Goal: Communication & Community: Answer question/provide support

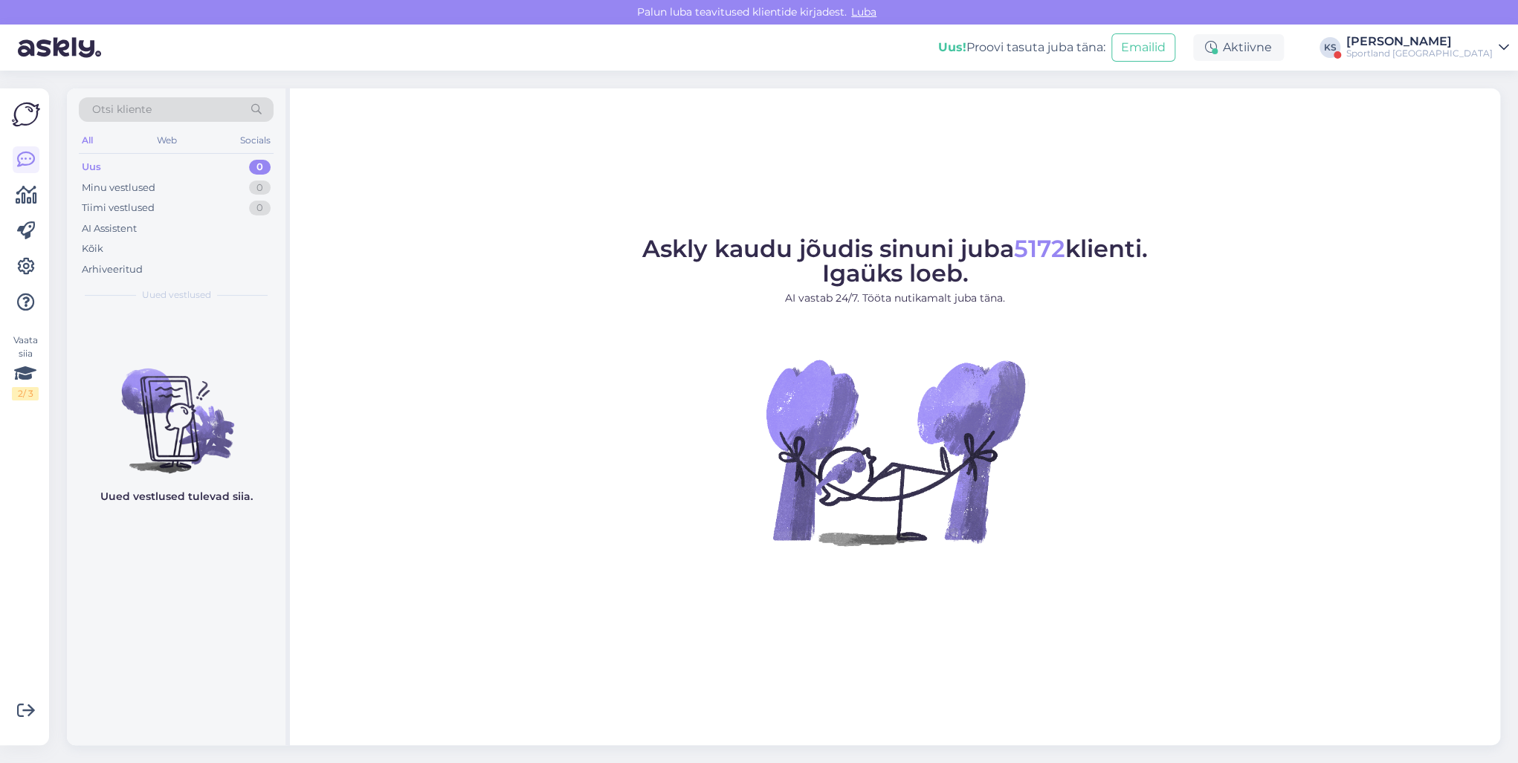
drag, startPoint x: 1493, startPoint y: 49, endPoint x: 1493, endPoint y: 60, distance: 11.2
click at [1493, 49] on link "[PERSON_NAME] Sportland [GEOGRAPHIC_DATA]" at bounding box center [1427, 48] width 163 height 24
click at [1493, 112] on button "Ava" at bounding box center [1480, 114] width 33 height 23
click at [256, 213] on div "1" at bounding box center [261, 208] width 19 height 15
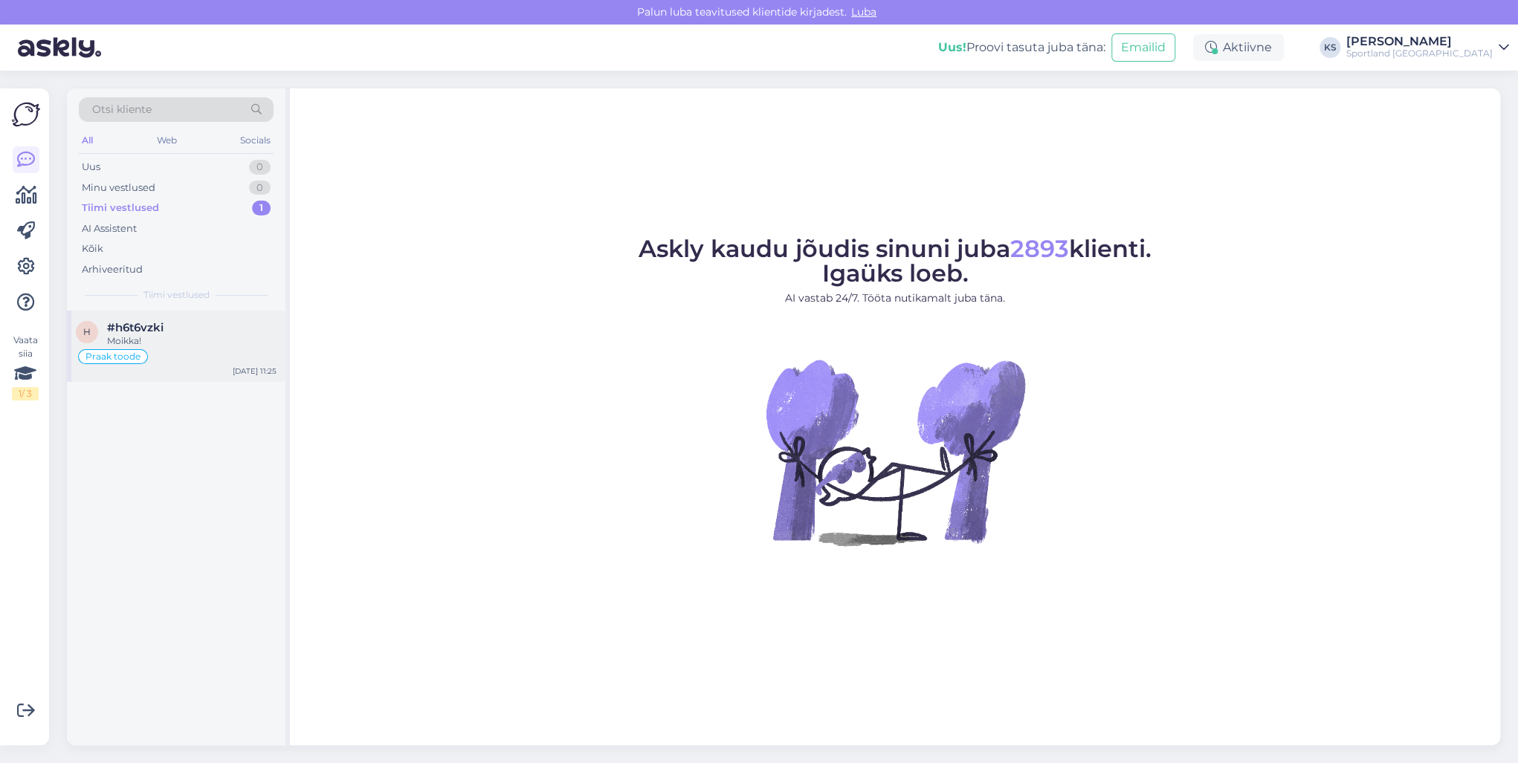
click at [234, 320] on div "h #h6t6vzki Moikka! Praak toode [DATE] 11:25" at bounding box center [176, 346] width 219 height 71
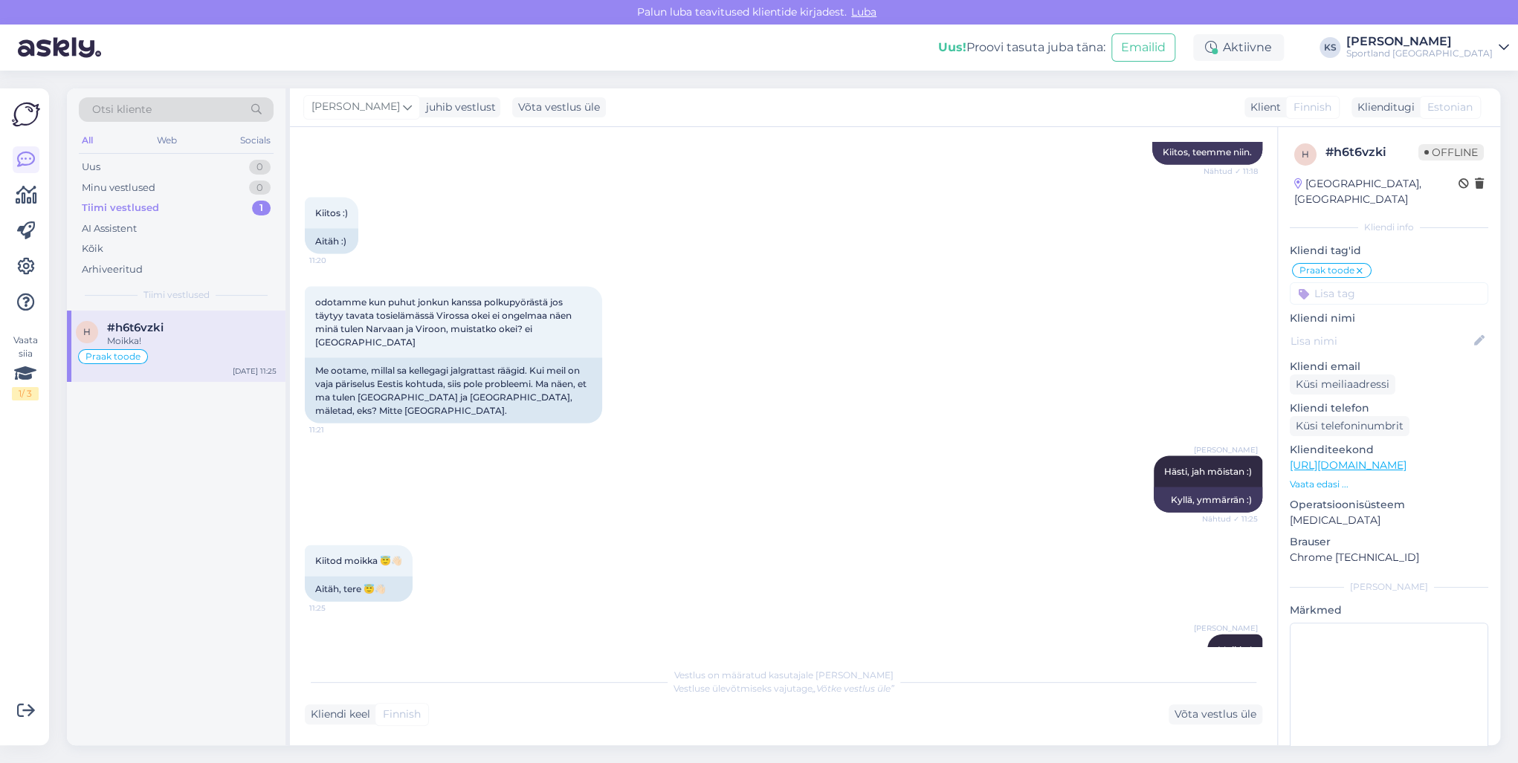
scroll to position [2028, 0]
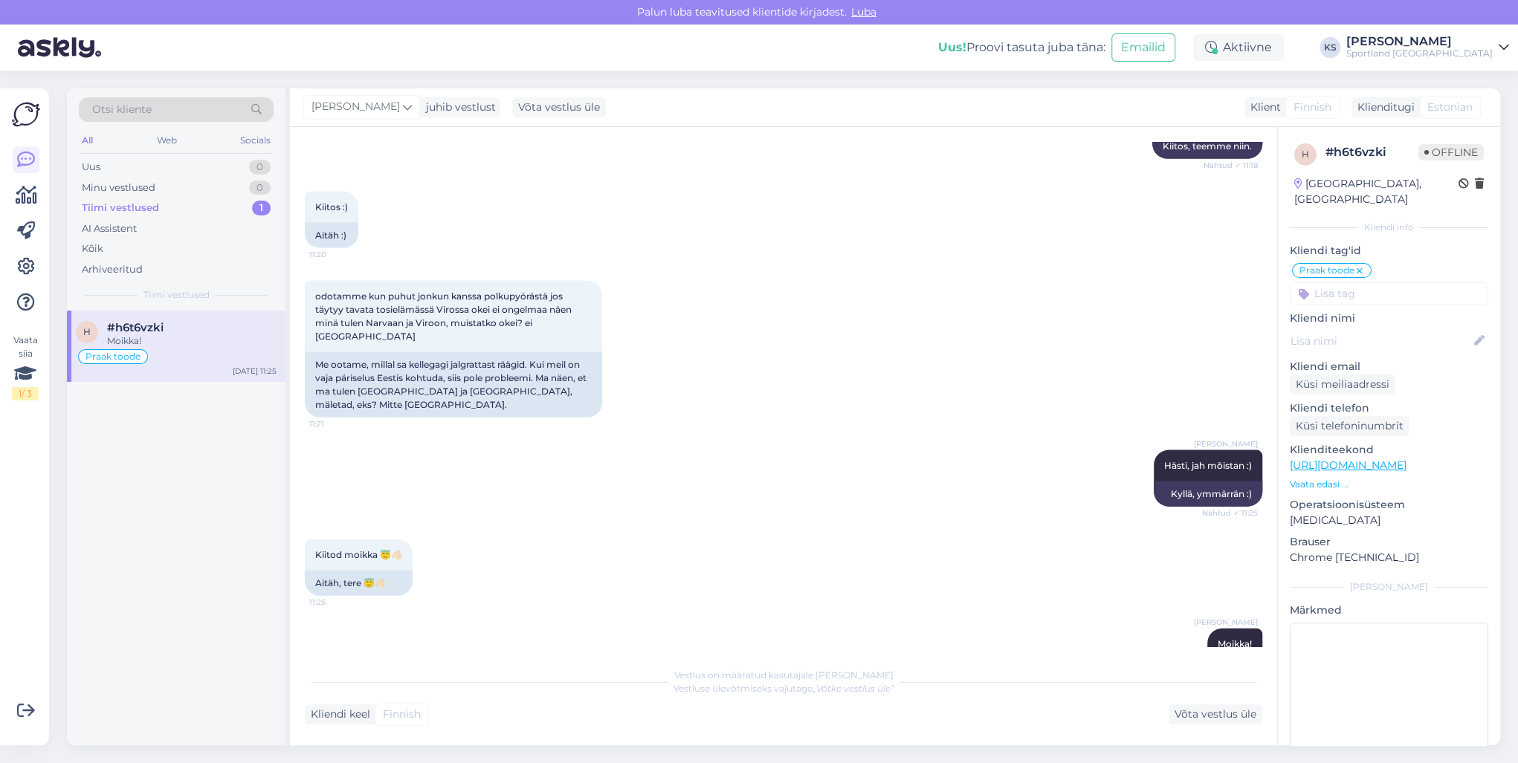
click at [1450, 48] on div "Sportland [GEOGRAPHIC_DATA]" at bounding box center [1419, 54] width 146 height 12
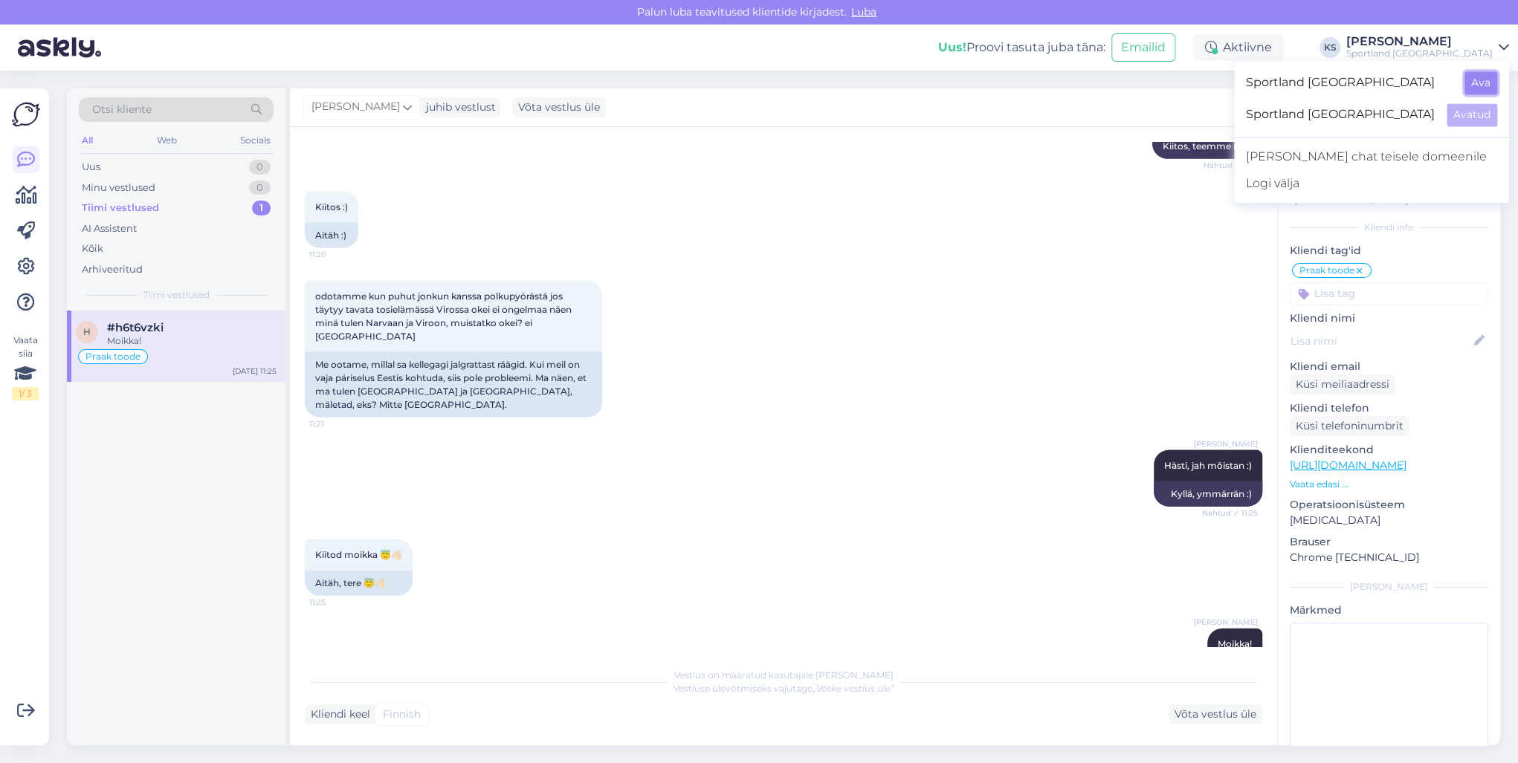
click at [1482, 83] on button "Ava" at bounding box center [1480, 82] width 33 height 23
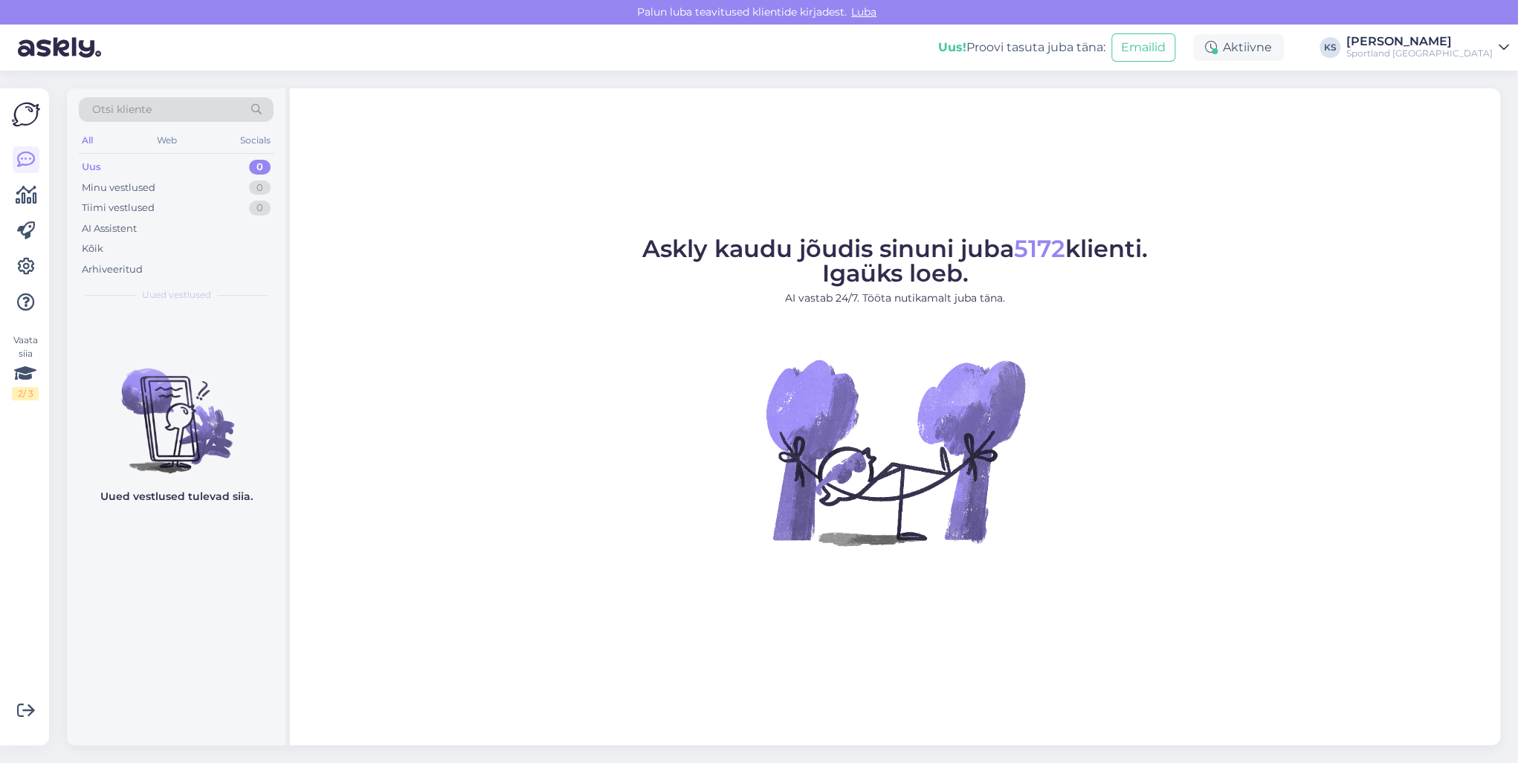
click at [1444, 51] on div "Sportland [GEOGRAPHIC_DATA]" at bounding box center [1419, 54] width 146 height 12
click at [1490, 120] on button "Ava" at bounding box center [1480, 114] width 33 height 23
click at [1447, 44] on div "[PERSON_NAME]" at bounding box center [1419, 42] width 146 height 12
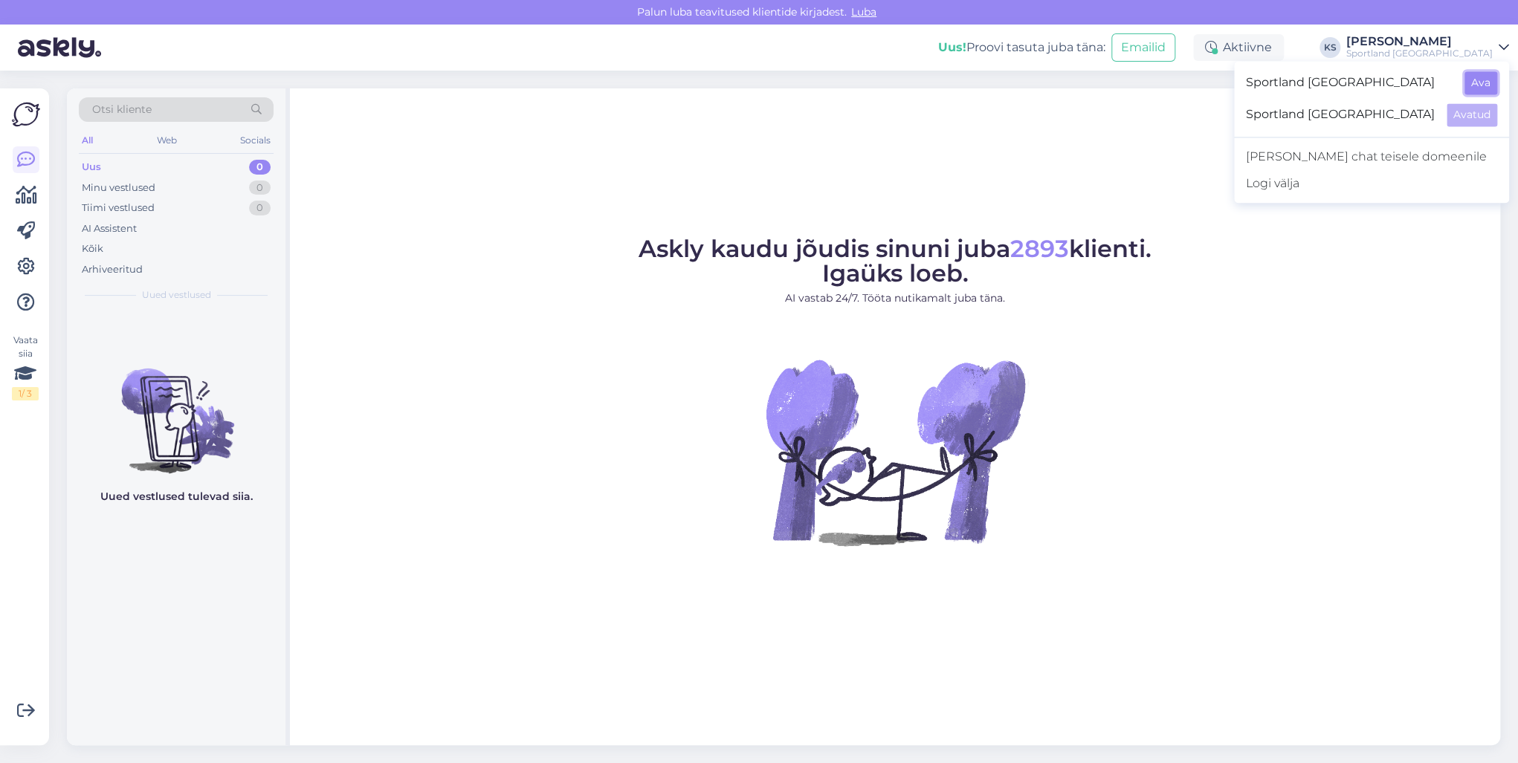
click at [1474, 80] on button "Ava" at bounding box center [1480, 82] width 33 height 23
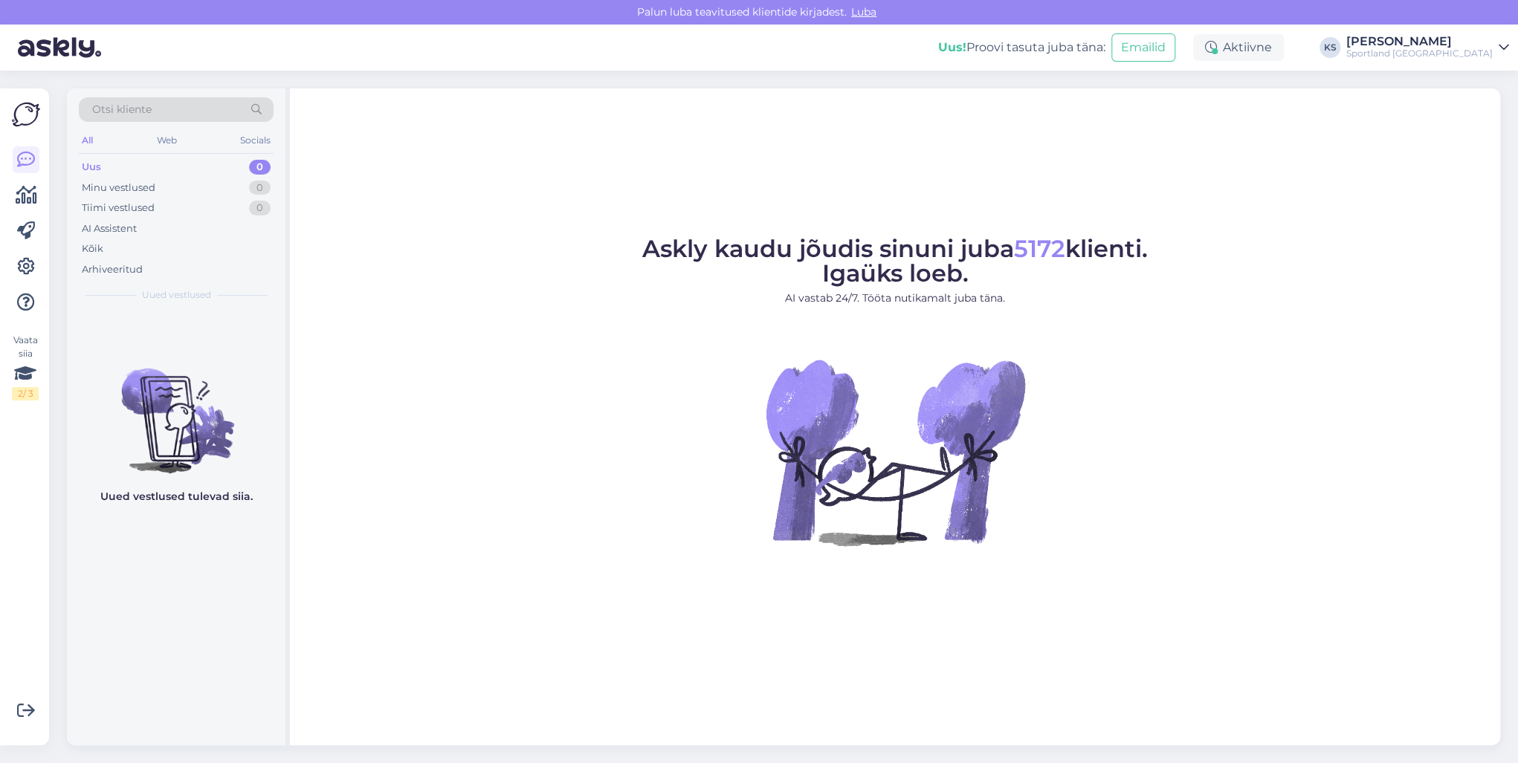
click at [1470, 54] on div "Sportland [GEOGRAPHIC_DATA]" at bounding box center [1419, 54] width 146 height 12
click at [1493, 114] on button "Ava" at bounding box center [1480, 114] width 33 height 23
click at [1467, 47] on div "[PERSON_NAME]" at bounding box center [1419, 42] width 146 height 12
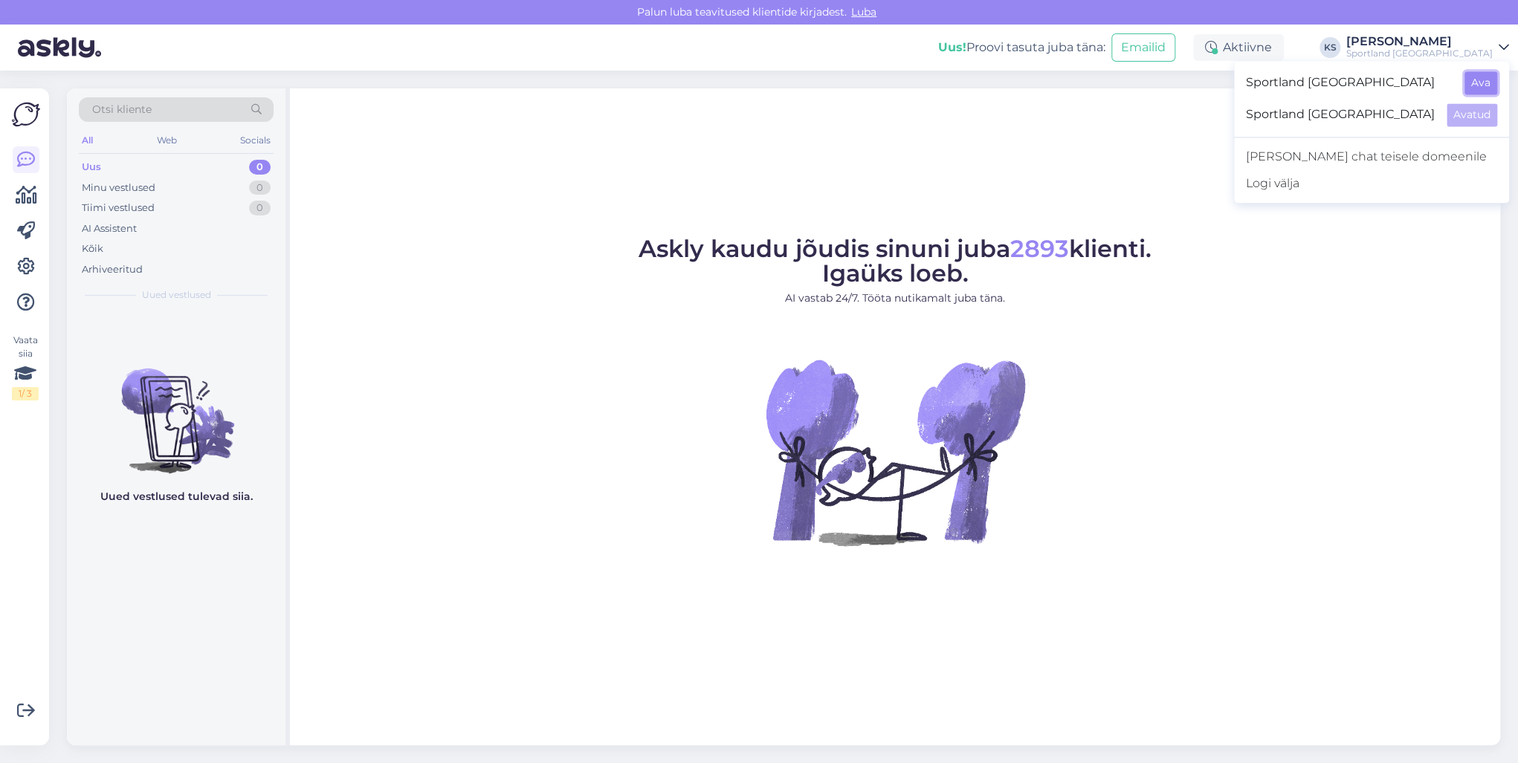
click at [1492, 88] on button "Ava" at bounding box center [1480, 82] width 33 height 23
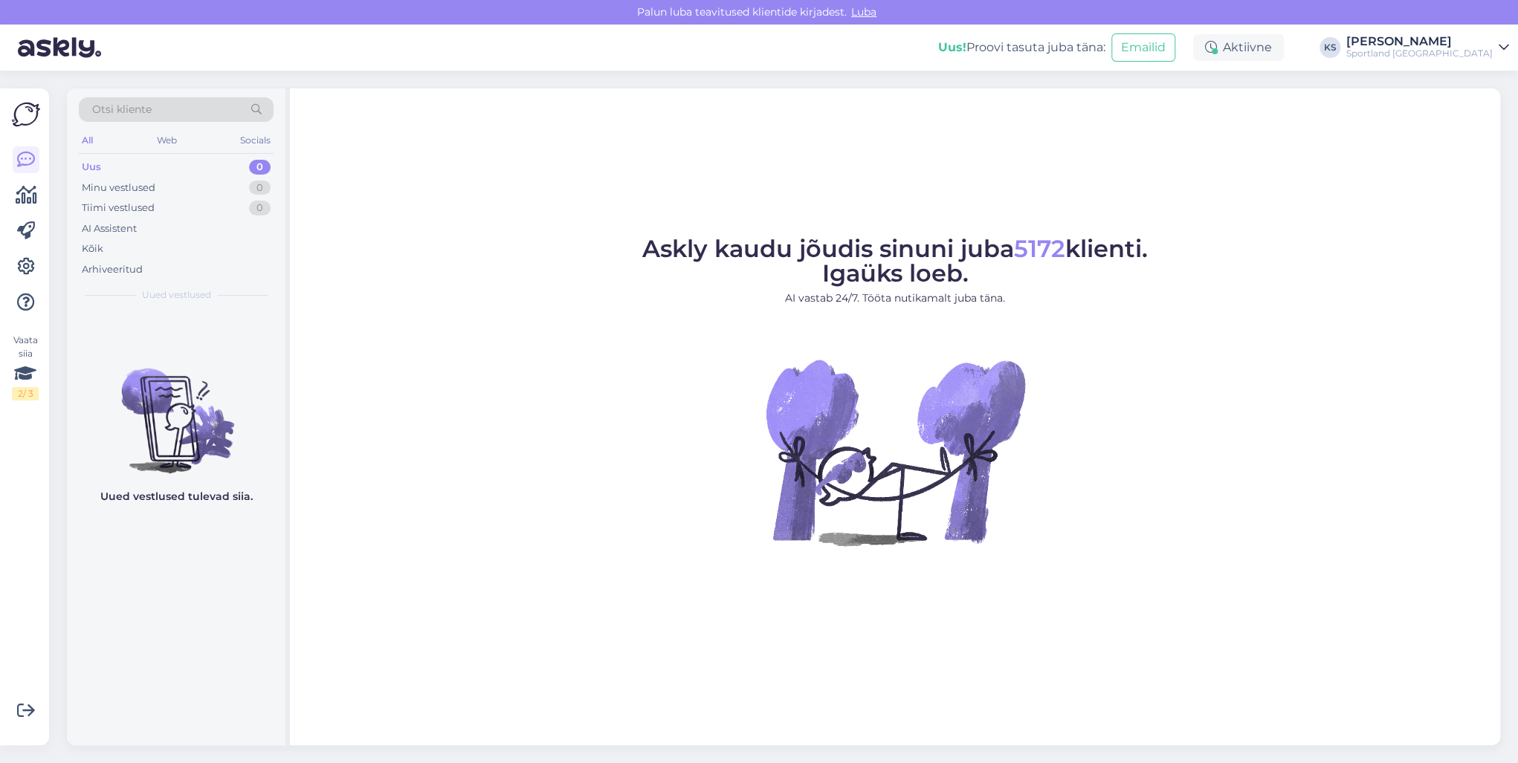
click at [1457, 55] on div "Sportland [GEOGRAPHIC_DATA]" at bounding box center [1419, 54] width 146 height 12
click at [1483, 107] on button "Ava" at bounding box center [1480, 114] width 33 height 23
click at [1477, 47] on div "[PERSON_NAME]" at bounding box center [1419, 42] width 146 height 12
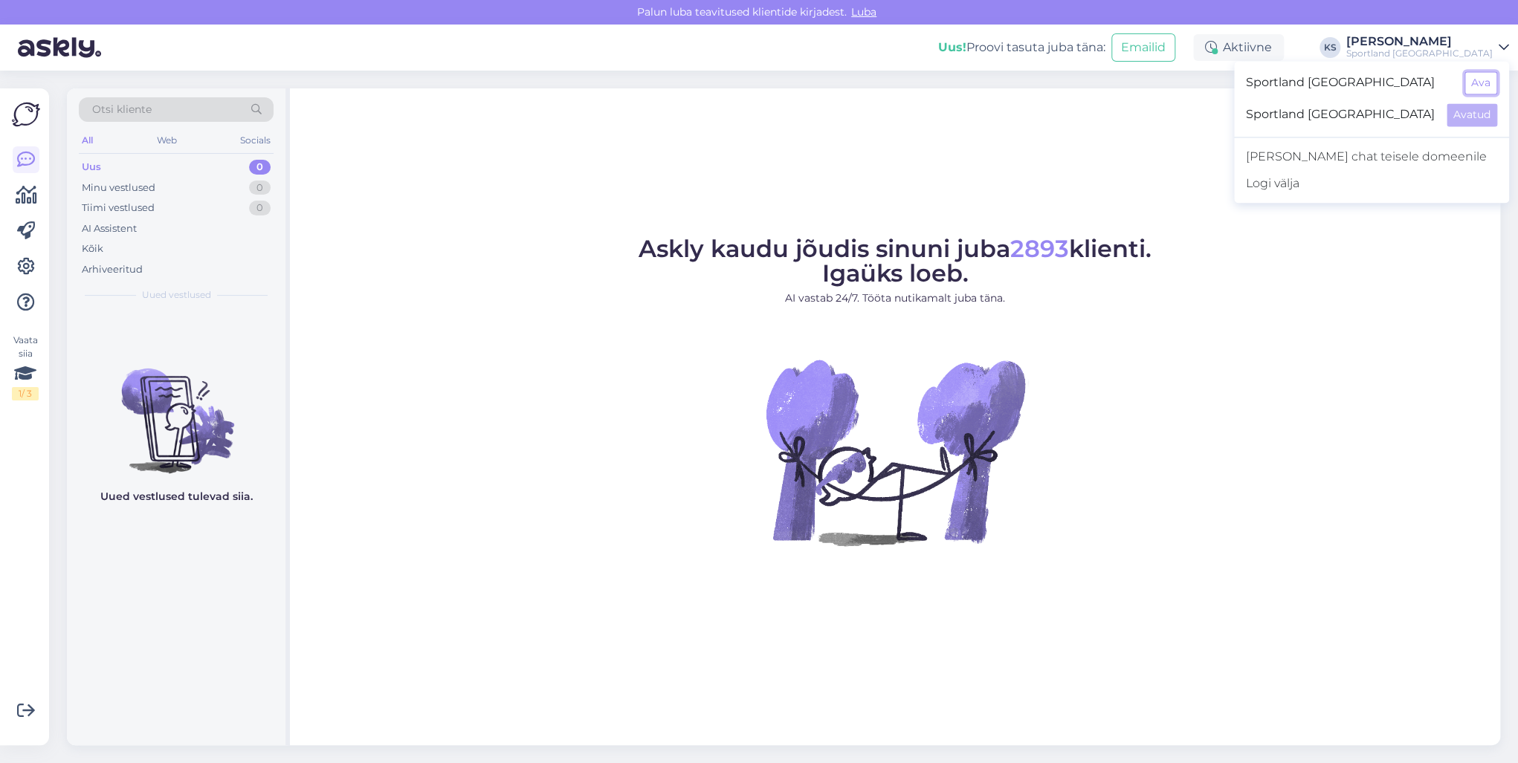
click at [1484, 74] on button "Ava" at bounding box center [1480, 82] width 33 height 23
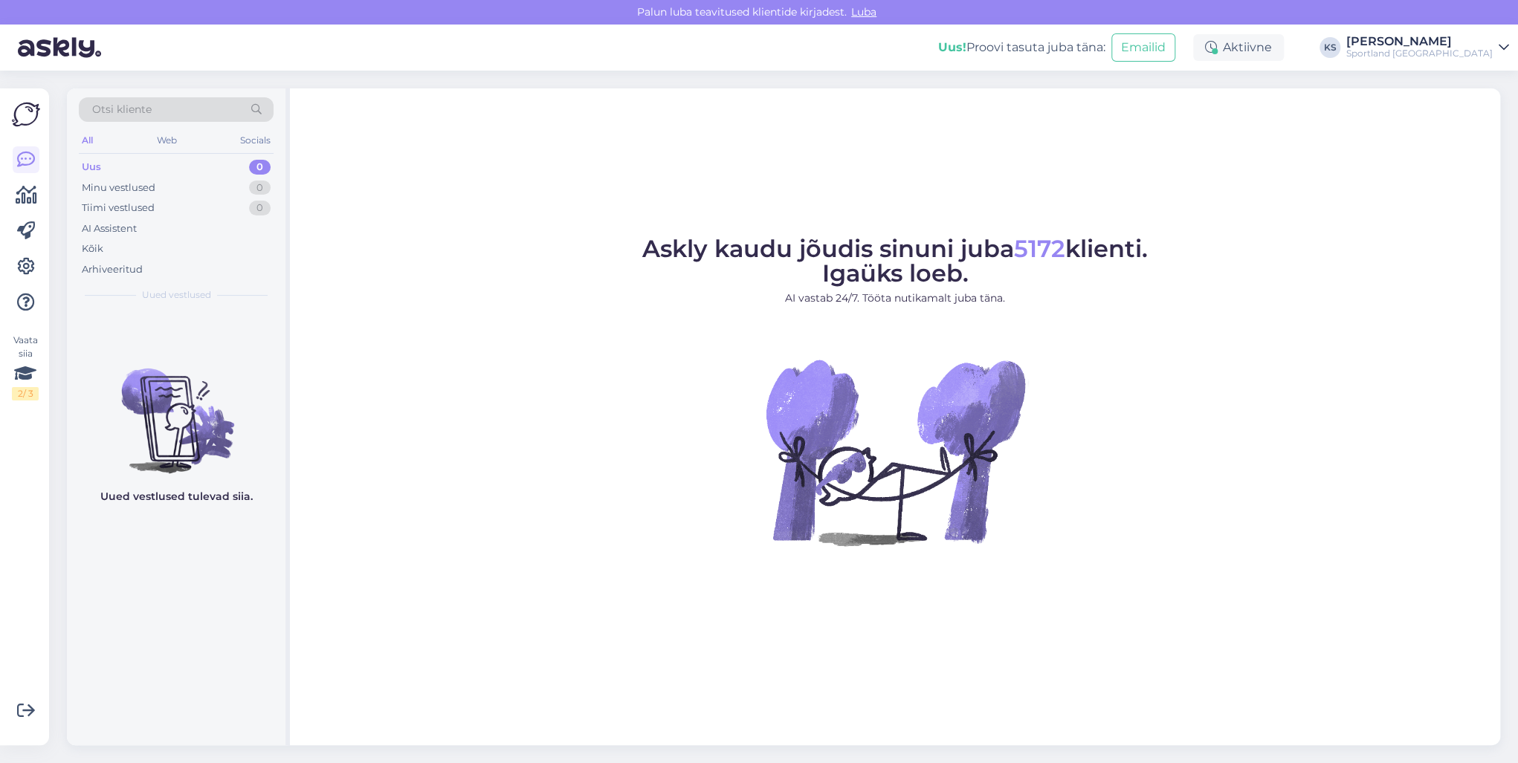
click at [1460, 56] on div "Sportland [GEOGRAPHIC_DATA]" at bounding box center [1419, 54] width 146 height 12
click at [1479, 110] on button "Ava" at bounding box center [1480, 114] width 33 height 23
click at [1465, 55] on div "Sportland [GEOGRAPHIC_DATA]" at bounding box center [1419, 54] width 146 height 12
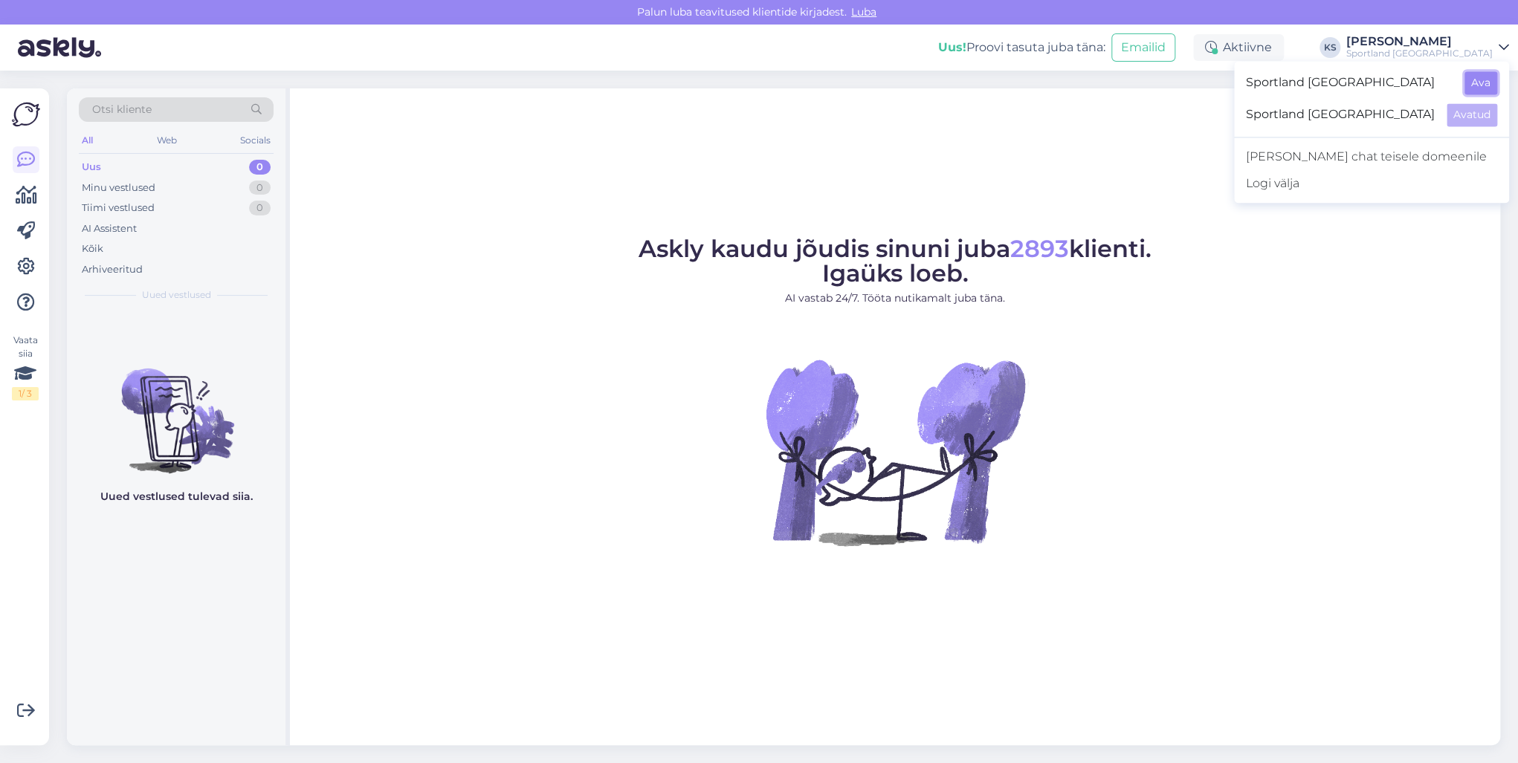
click at [1469, 88] on button "Ava" at bounding box center [1480, 82] width 33 height 23
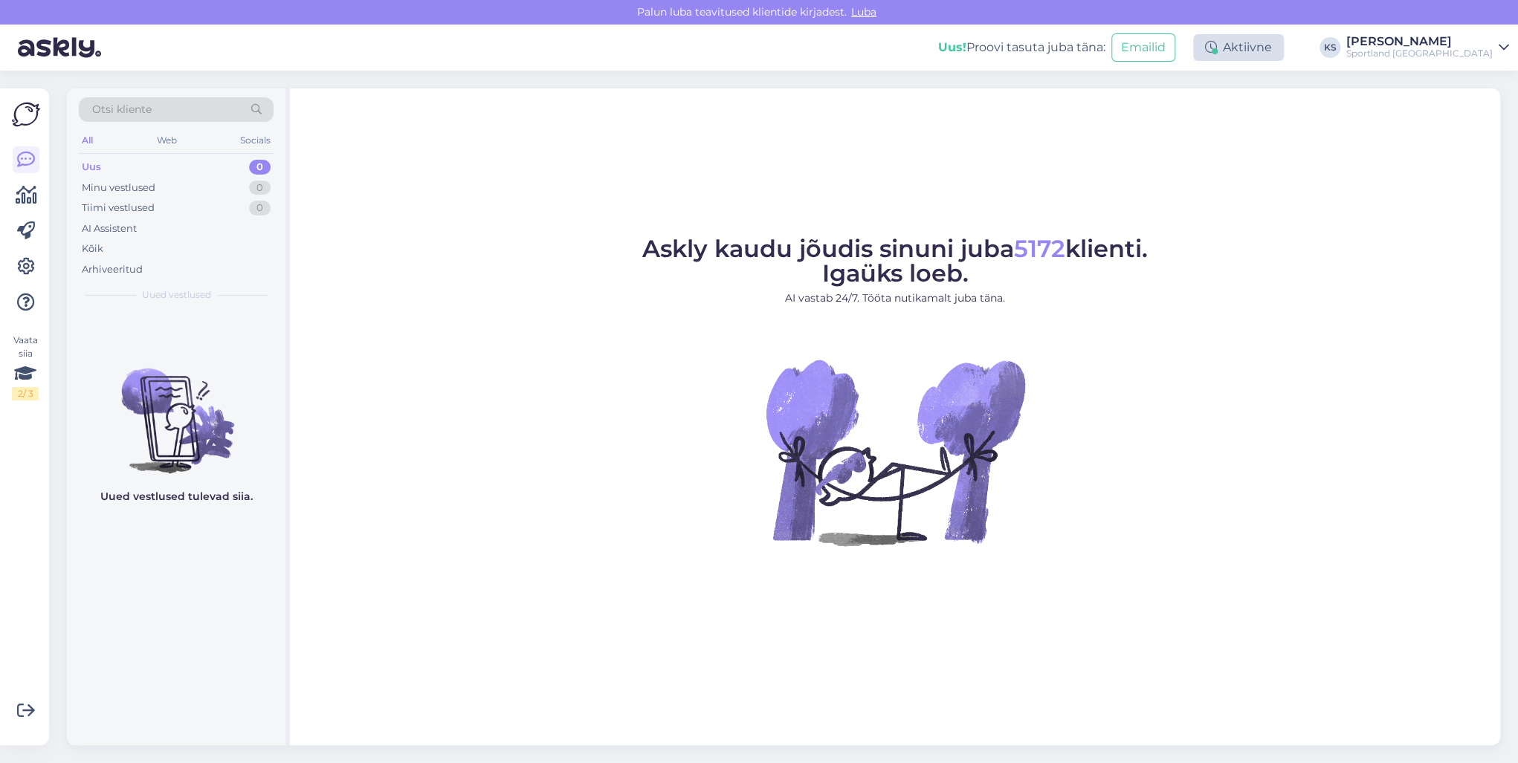
click at [1284, 49] on div "Aktiivne" at bounding box center [1238, 47] width 91 height 27
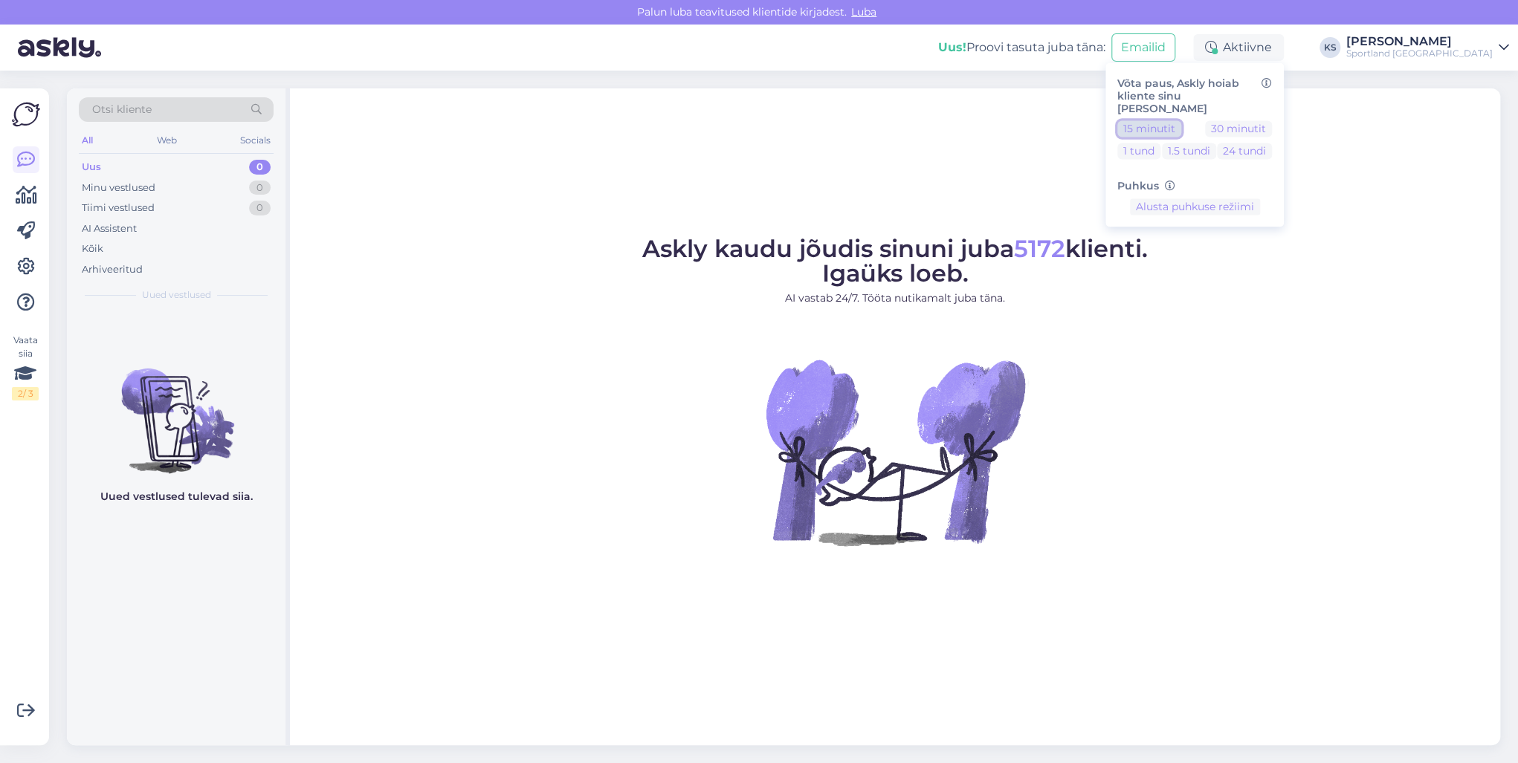
click at [1181, 121] on button "15 minutit" at bounding box center [1149, 129] width 64 height 16
click at [1466, 45] on div "[PERSON_NAME]" at bounding box center [1419, 42] width 146 height 12
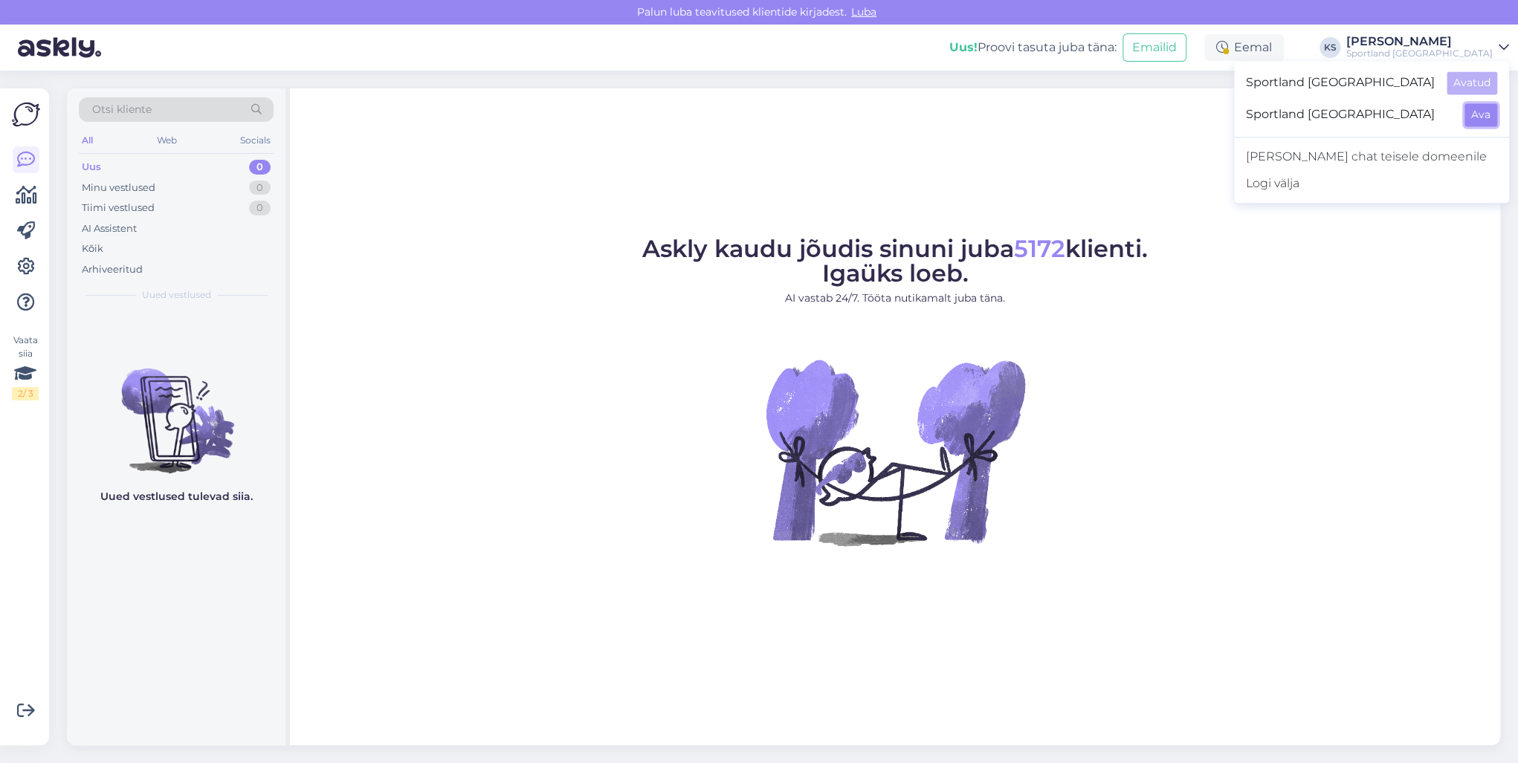
click at [1473, 120] on button "Ava" at bounding box center [1480, 114] width 33 height 23
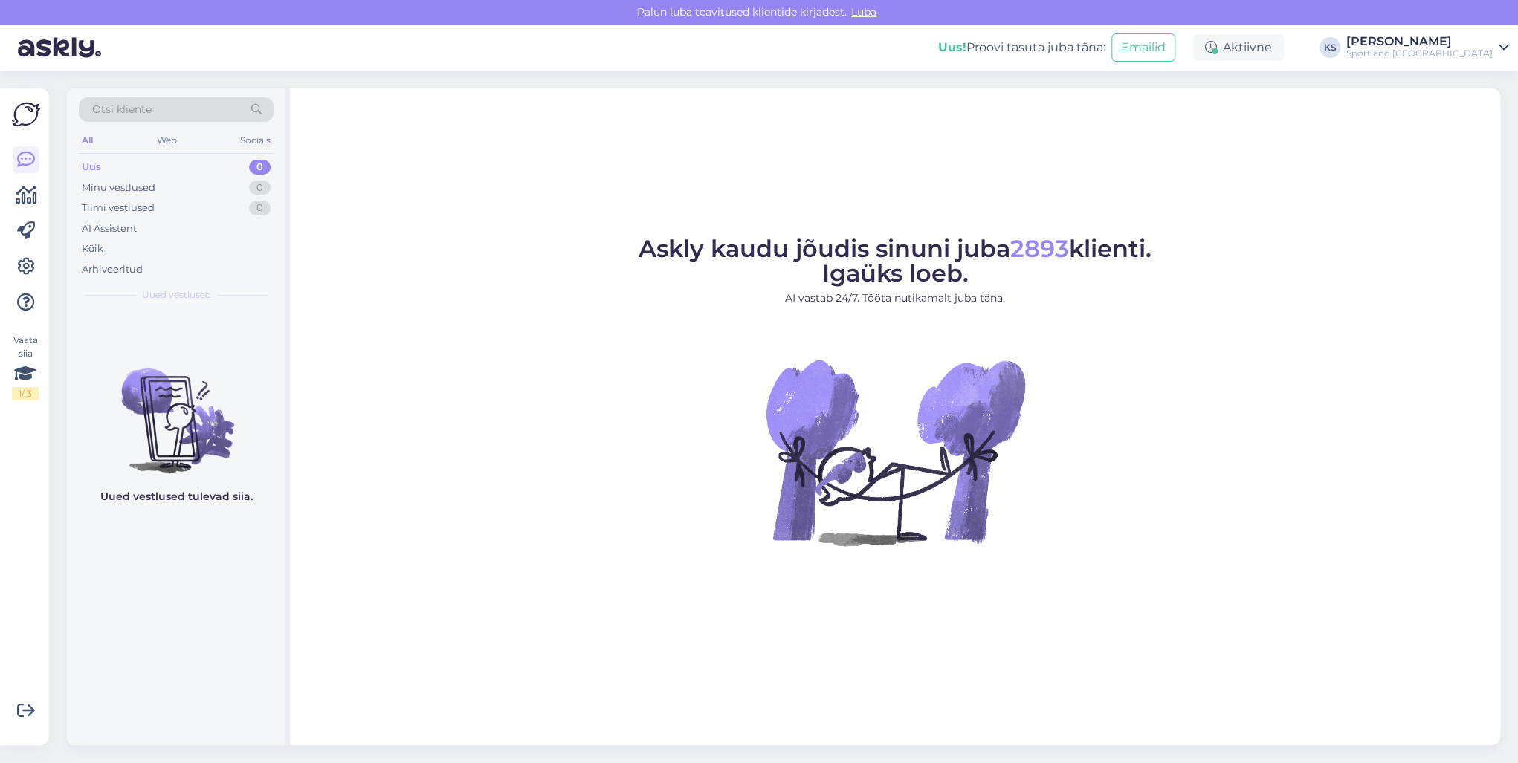
click at [1284, 48] on div "Aktiivne" at bounding box center [1238, 47] width 91 height 27
click at [1181, 123] on button "15 minutit" at bounding box center [1149, 129] width 64 height 16
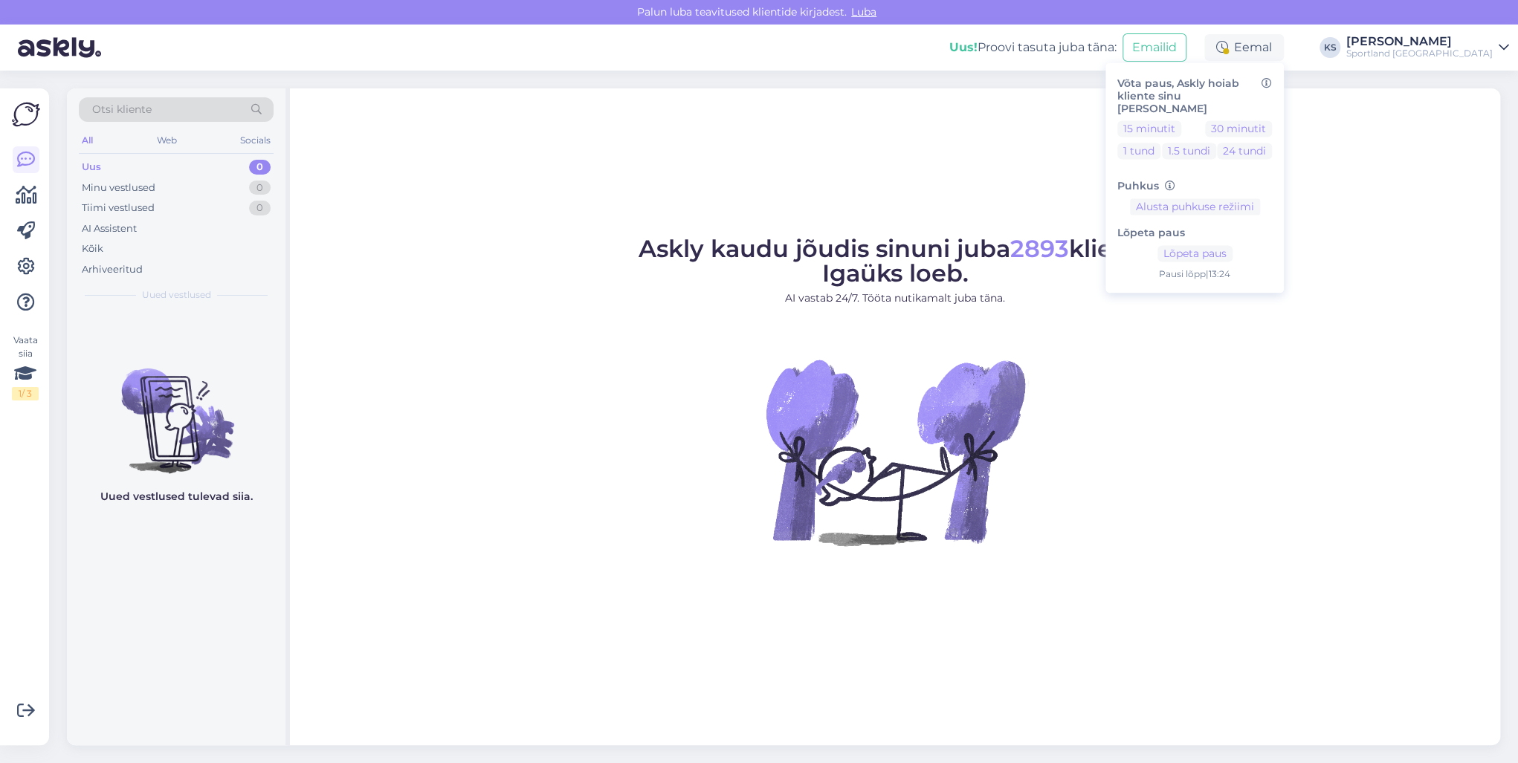
click at [547, 220] on div "Askly kaudu jõudis sinuni juba 2893 klienti. Igaüks loeb. AI vastab 24/7. Tööta…" at bounding box center [895, 416] width 1210 height 657
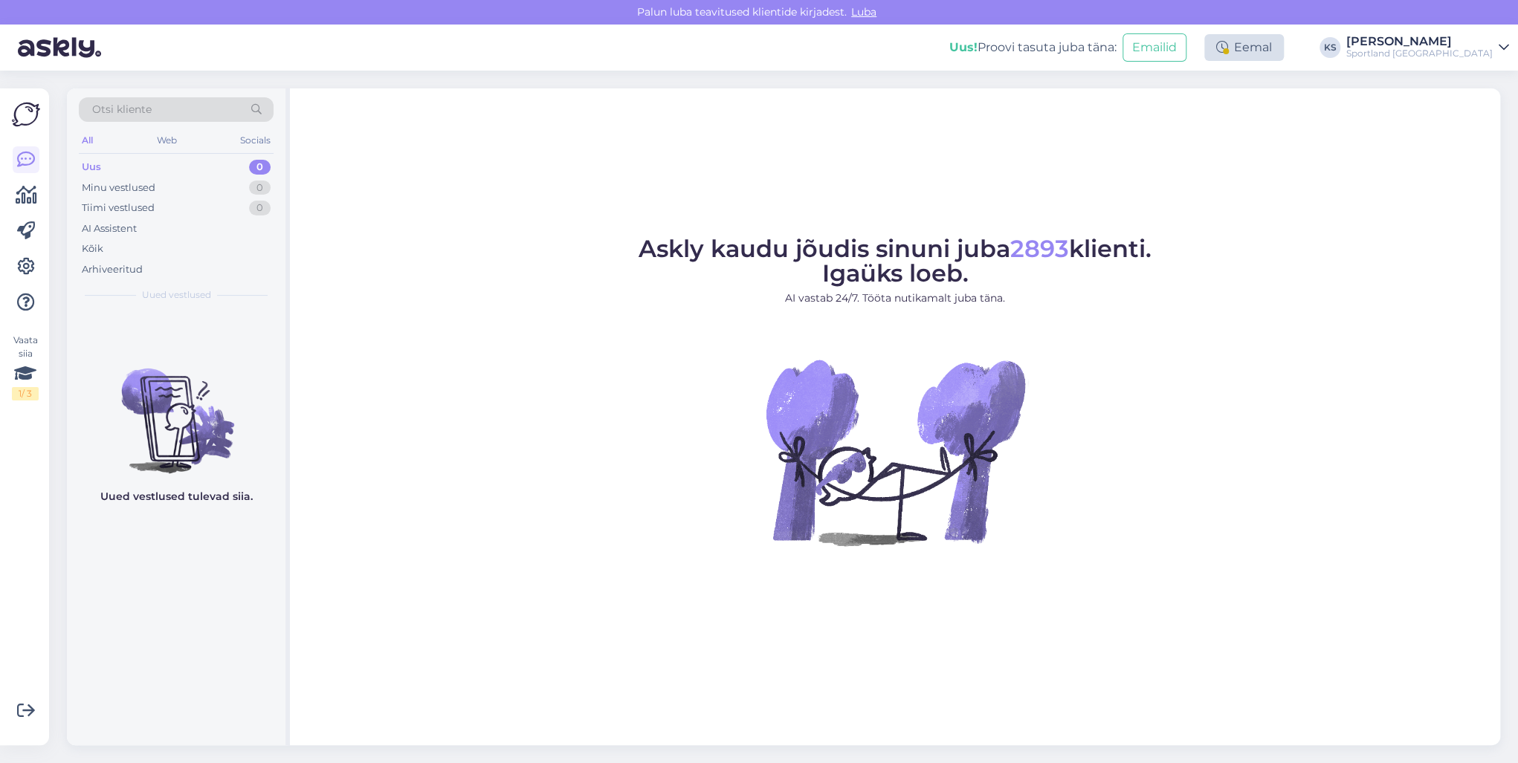
click at [1284, 56] on div "Eemal" at bounding box center [1244, 47] width 80 height 27
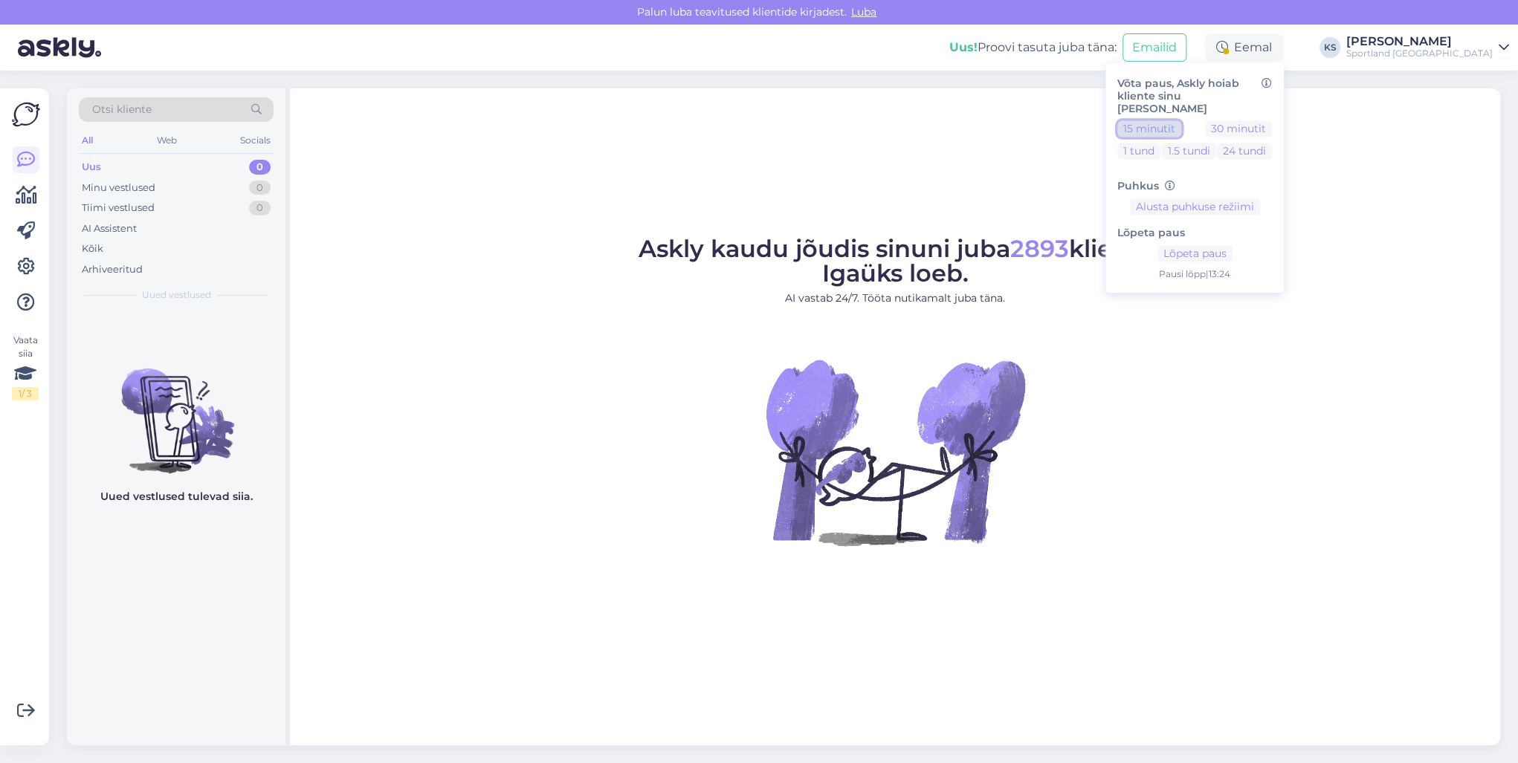
click at [1181, 121] on button "15 minutit" at bounding box center [1149, 129] width 64 height 16
click at [1438, 46] on div "[PERSON_NAME]" at bounding box center [1419, 42] width 146 height 12
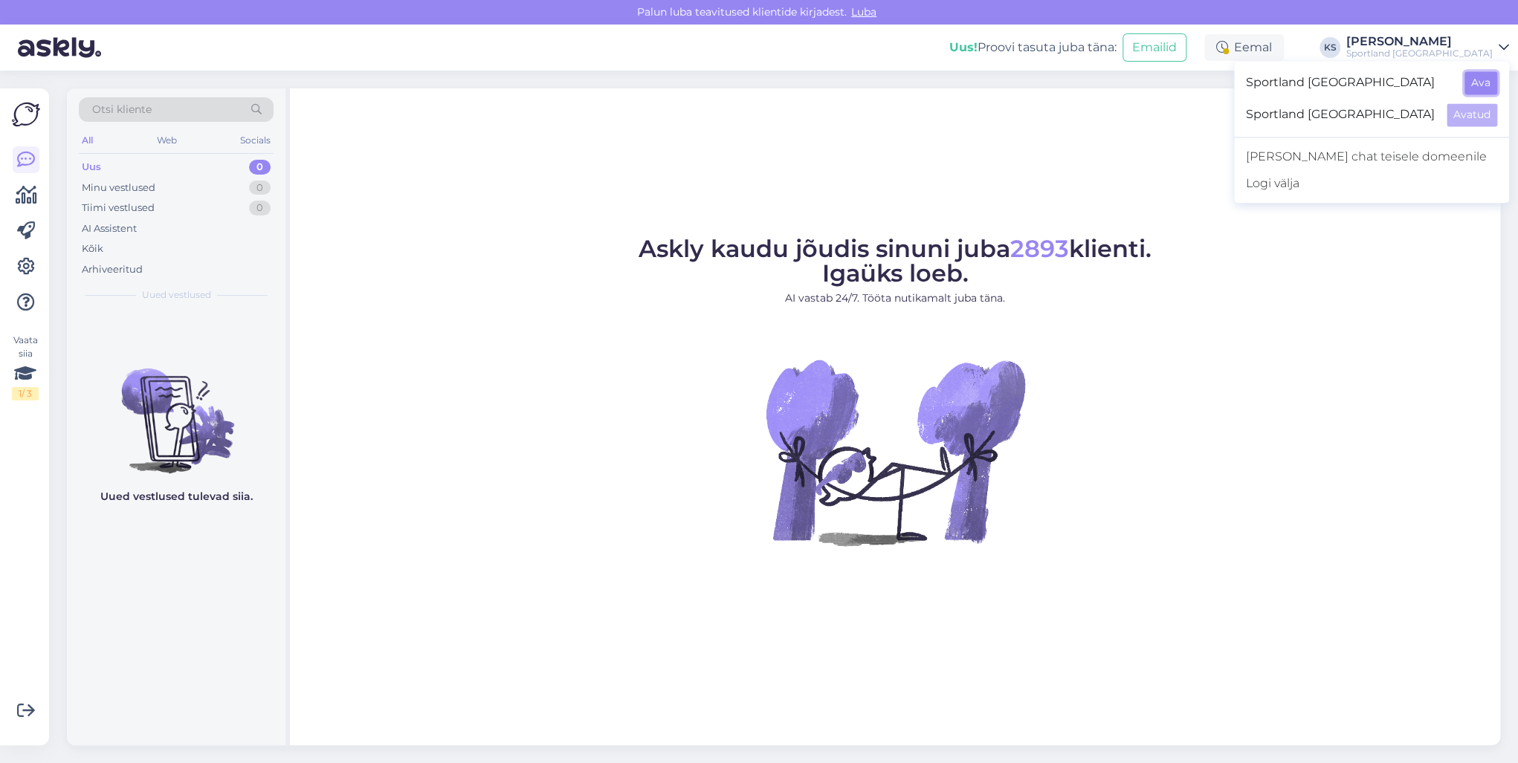
click at [1481, 83] on button "Ava" at bounding box center [1480, 82] width 33 height 23
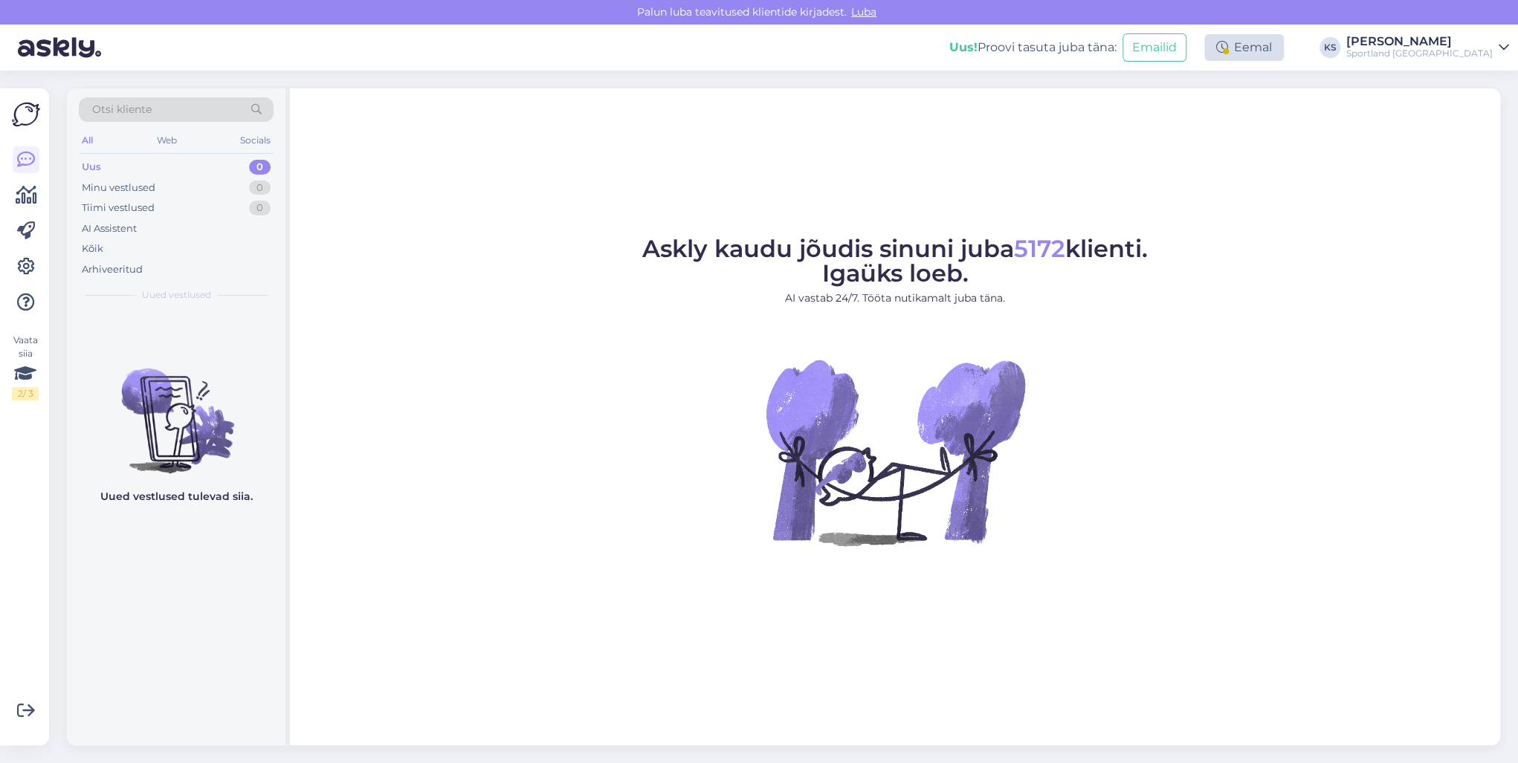
click at [1284, 51] on div "Eemal" at bounding box center [1244, 47] width 80 height 27
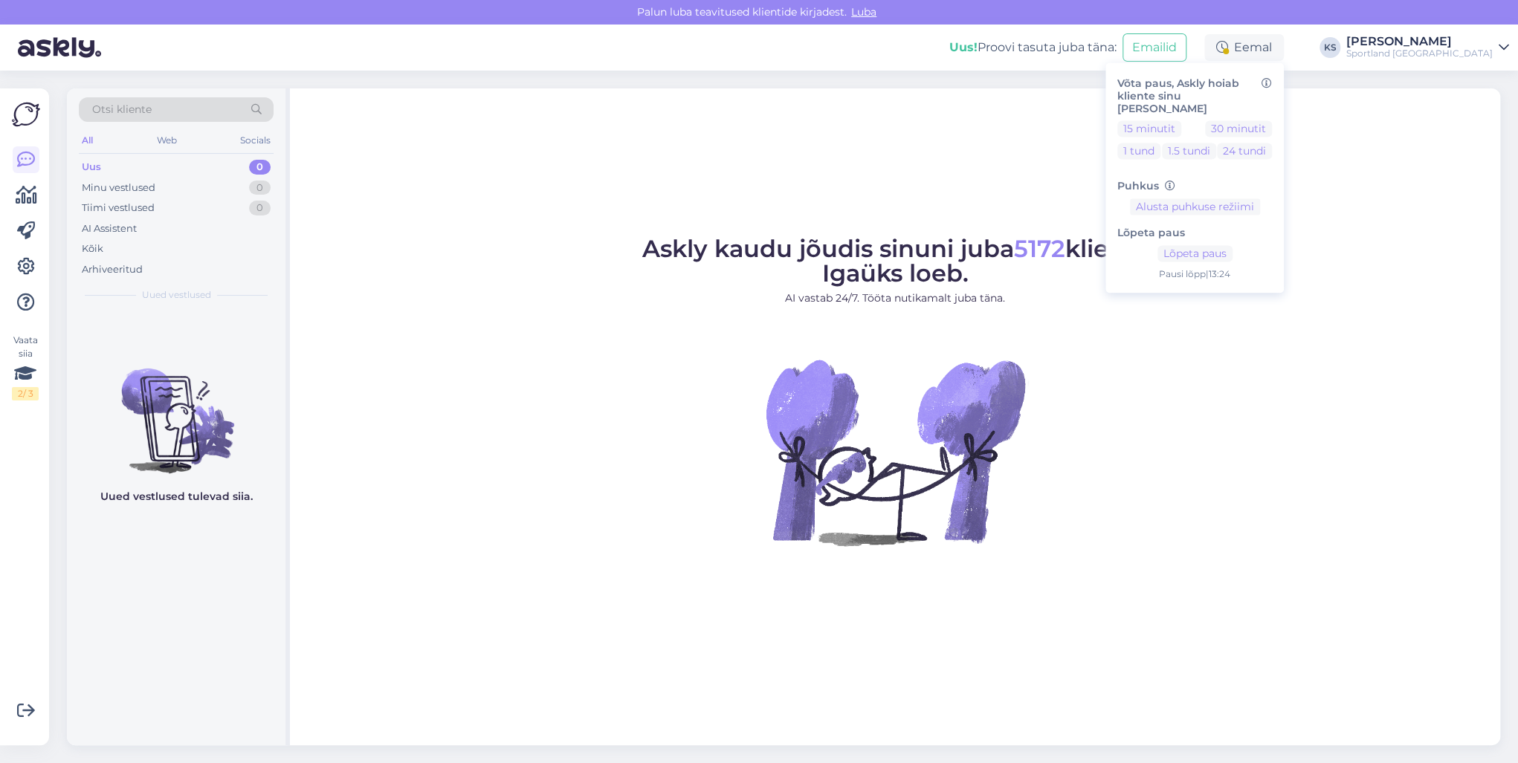
click at [1209, 125] on div "15 minutit 30 minutit 1 tund 1.5 tundi 24 tundi" at bounding box center [1194, 143] width 155 height 45
click at [1181, 121] on button "15 minutit" at bounding box center [1149, 129] width 64 height 16
